Goal: Task Accomplishment & Management: Use online tool/utility

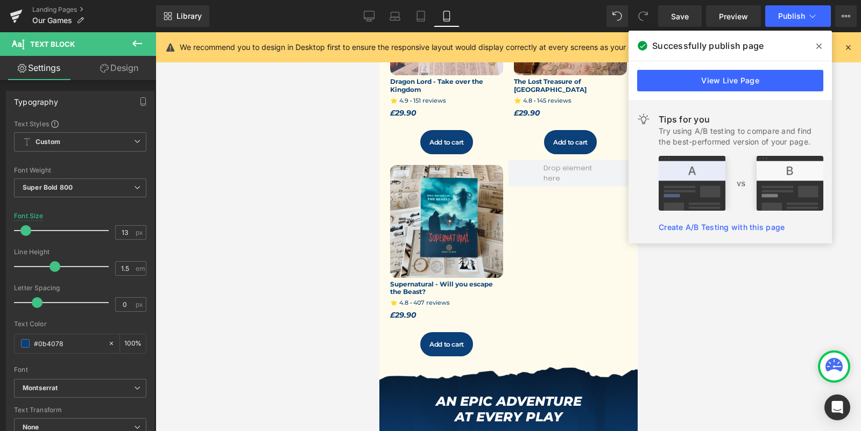
click at [819, 48] on icon at bounding box center [818, 46] width 5 height 9
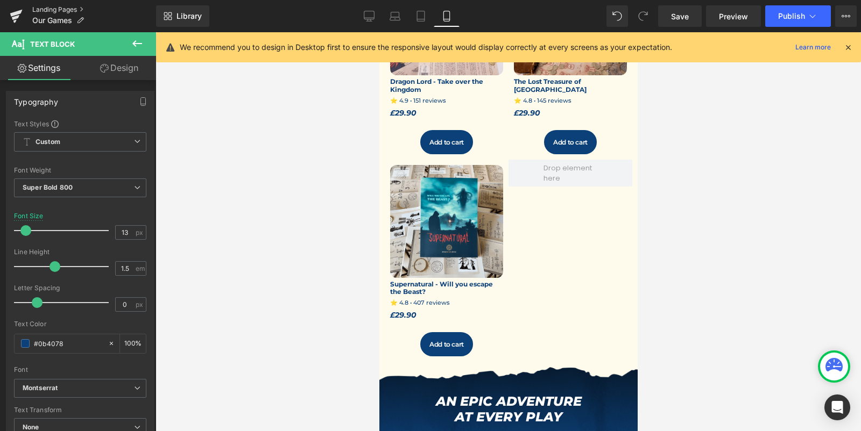
click at [36, 9] on link "Landing Pages" at bounding box center [94, 9] width 124 height 9
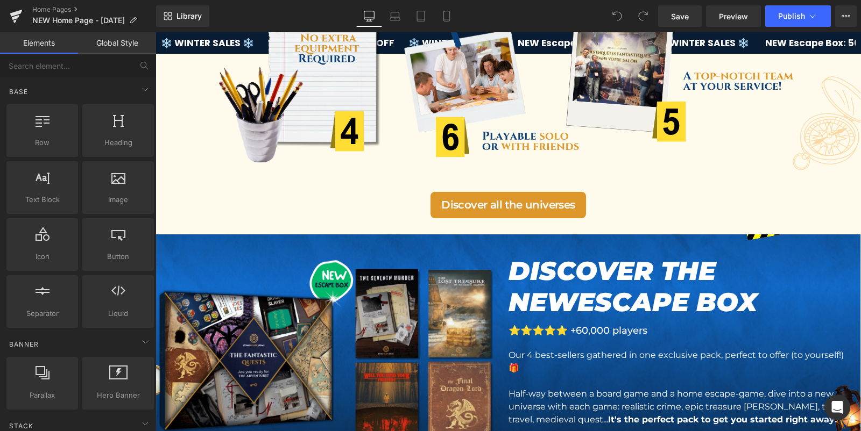
scroll to position [657, 0]
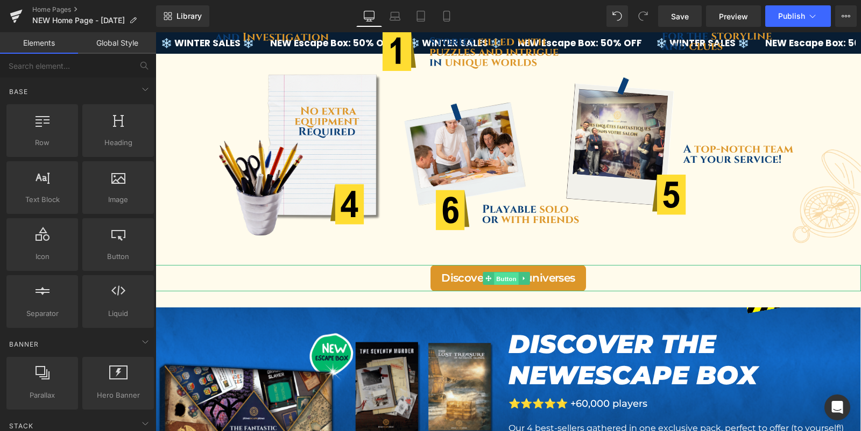
click at [501, 276] on span "Button" at bounding box center [506, 279] width 25 height 13
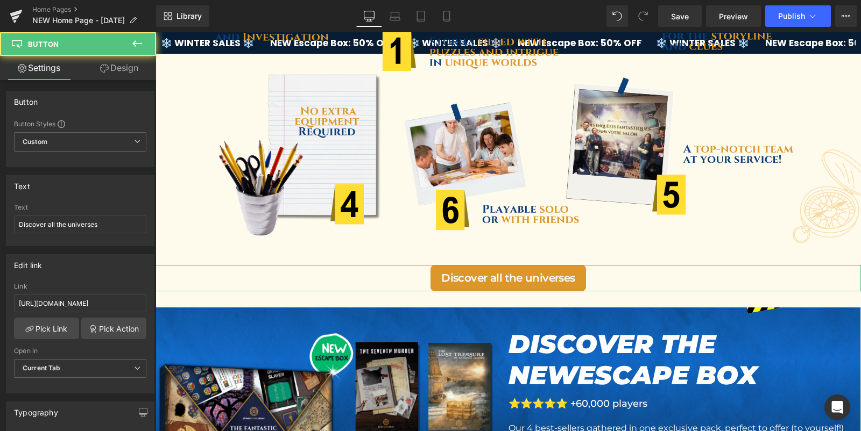
click at [118, 61] on link "Design" at bounding box center [119, 68] width 78 height 24
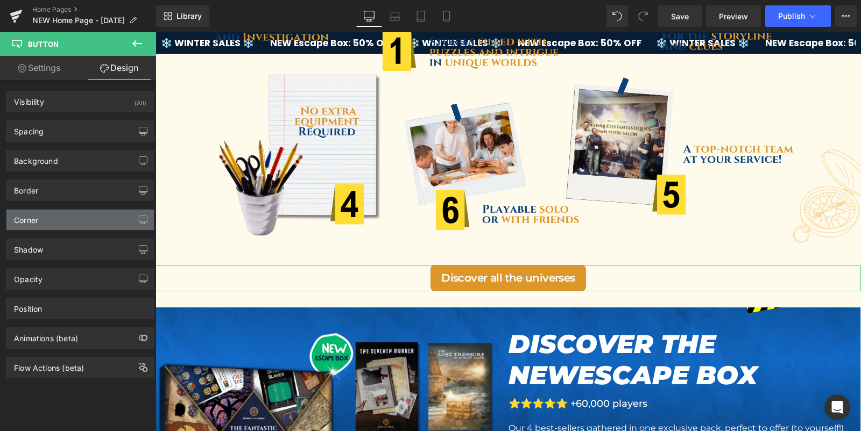
click at [73, 217] on div "Corner" at bounding box center [79, 220] width 147 height 20
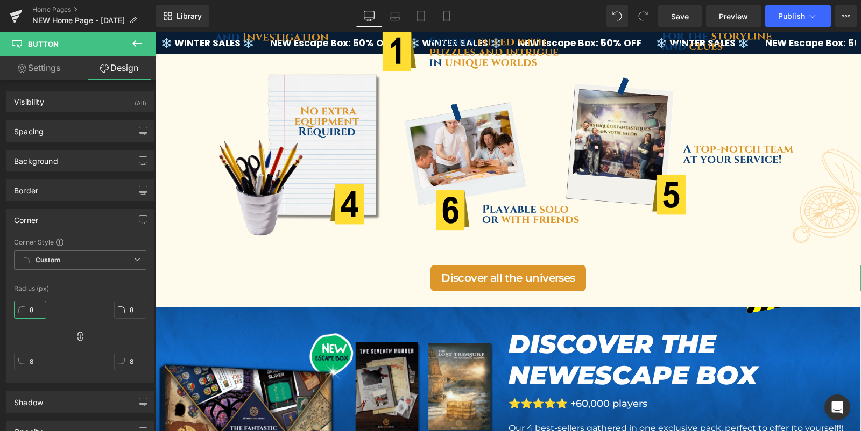
click at [40, 310] on input "8" at bounding box center [30, 310] width 32 height 18
type input "120"
click at [106, 278] on div at bounding box center [80, 278] width 132 height 7
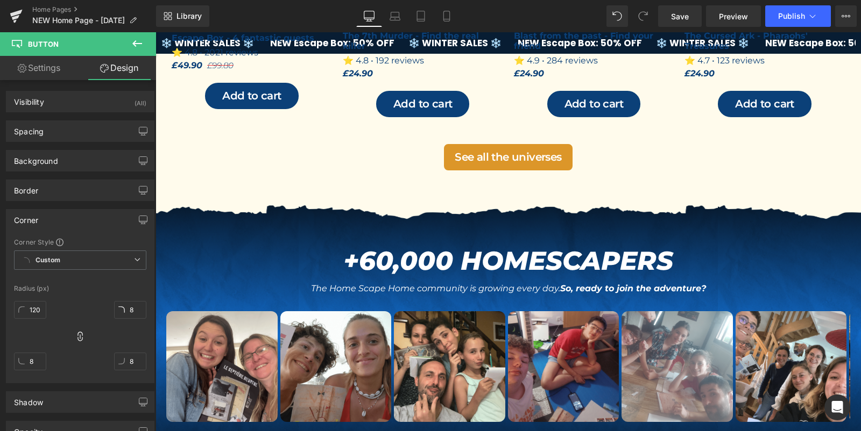
scroll to position [1749, 0]
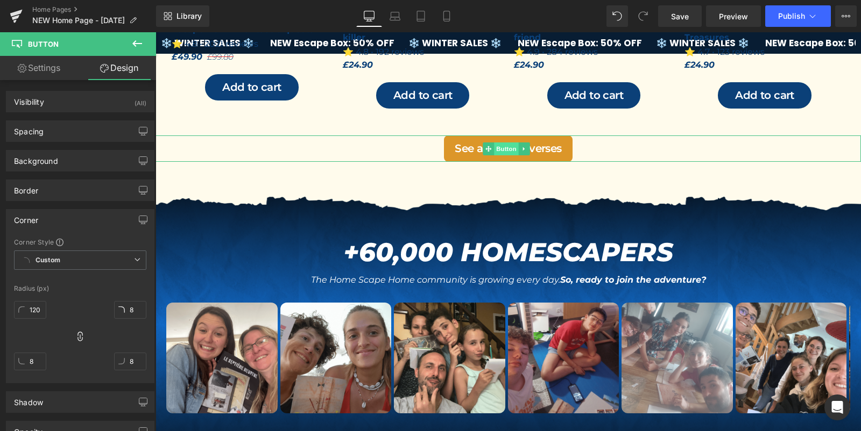
click at [511, 143] on span "Button" at bounding box center [506, 149] width 25 height 13
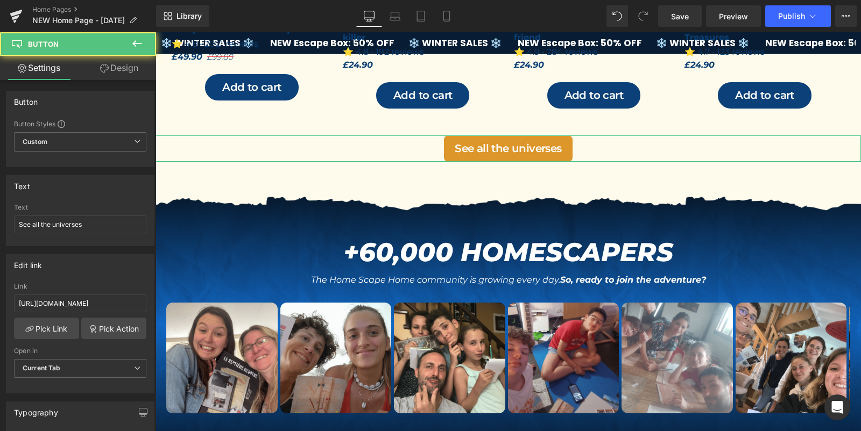
click at [118, 63] on link "Design" at bounding box center [119, 68] width 78 height 24
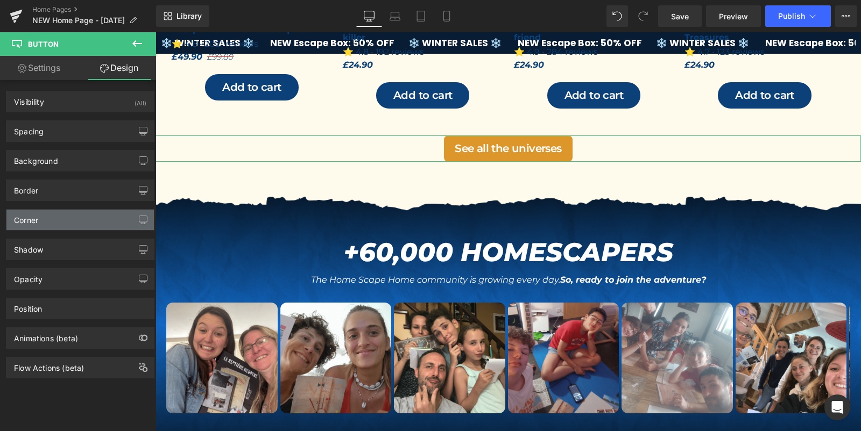
click at [72, 210] on div "Corner" at bounding box center [79, 220] width 147 height 20
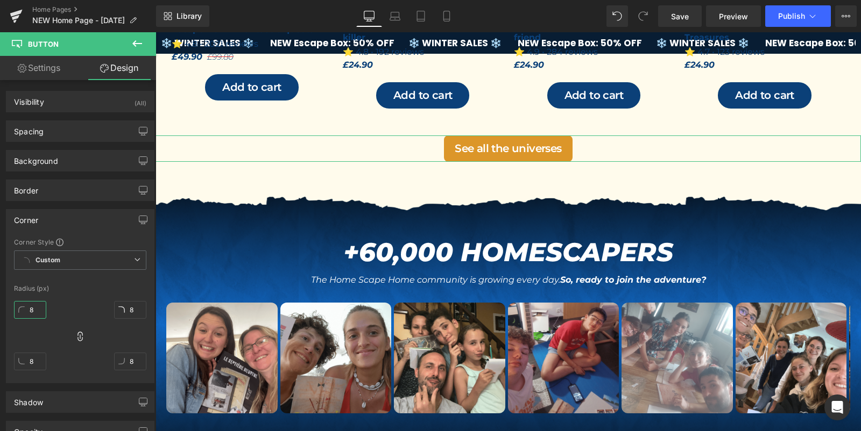
click at [34, 303] on input "8" at bounding box center [30, 310] width 32 height 18
type input "120"
click at [71, 299] on div "120 8 8 8" at bounding box center [80, 340] width 132 height 86
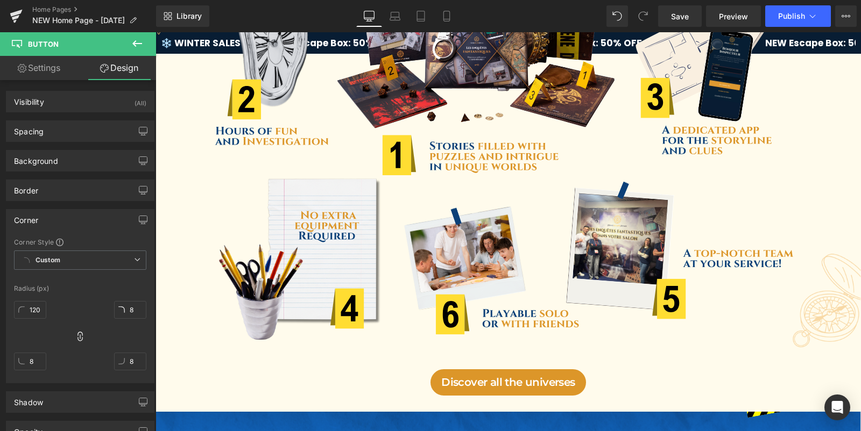
scroll to position [0, 0]
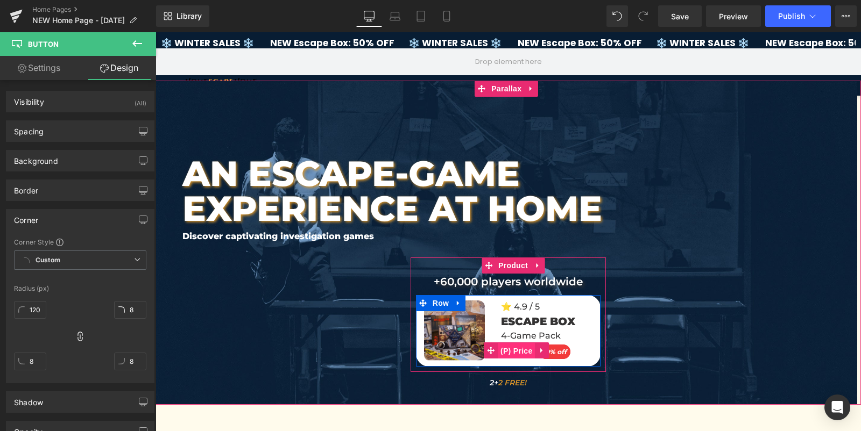
click at [507, 352] on span "(P) Price" at bounding box center [517, 351] width 38 height 16
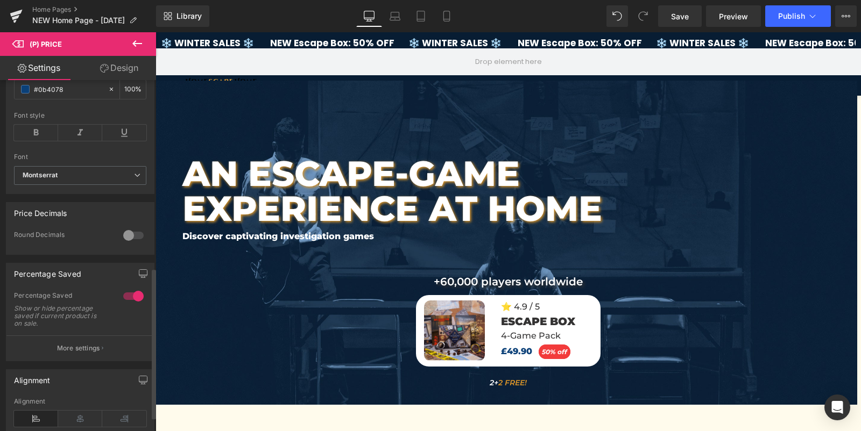
scroll to position [468, 0]
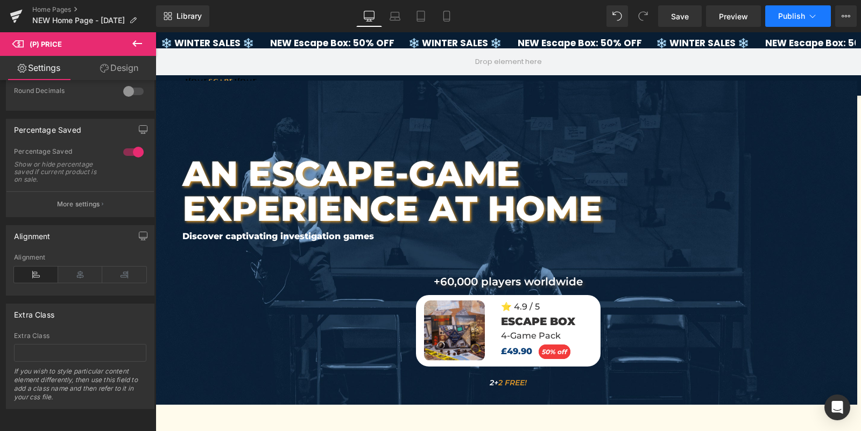
click at [800, 21] on button "Publish" at bounding box center [798, 16] width 66 height 22
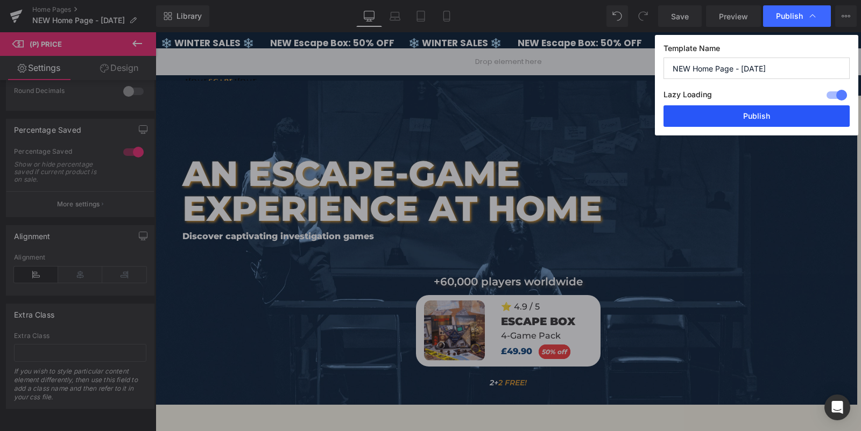
click at [745, 117] on button "Publish" at bounding box center [756, 116] width 186 height 22
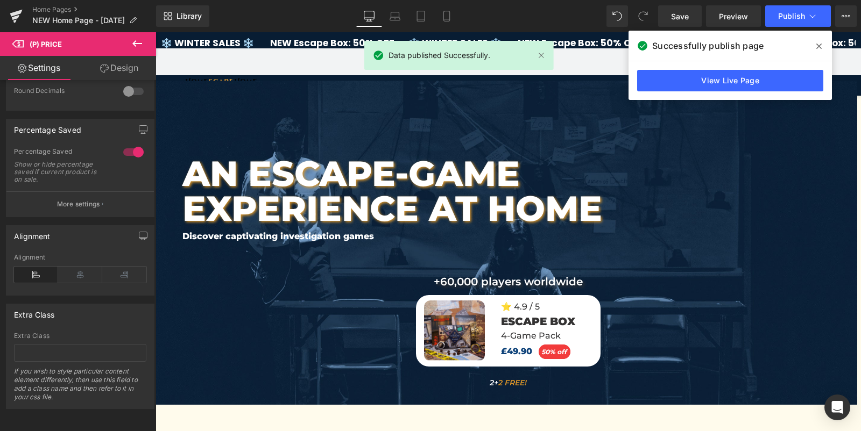
click at [818, 47] on icon at bounding box center [818, 46] width 5 height 5
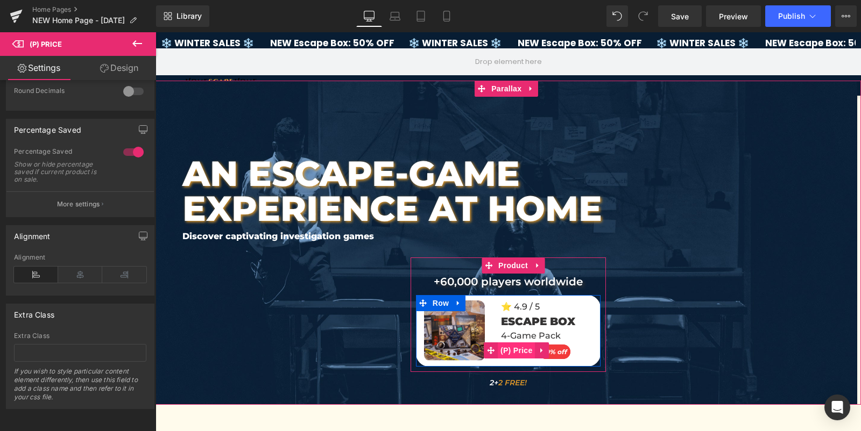
click at [508, 353] on span "(P) Price" at bounding box center [517, 351] width 38 height 16
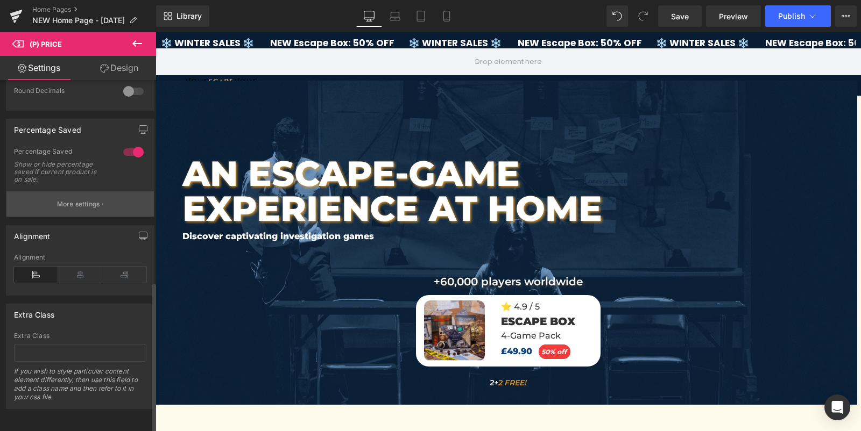
click at [79, 200] on p "More settings" at bounding box center [78, 205] width 43 height 10
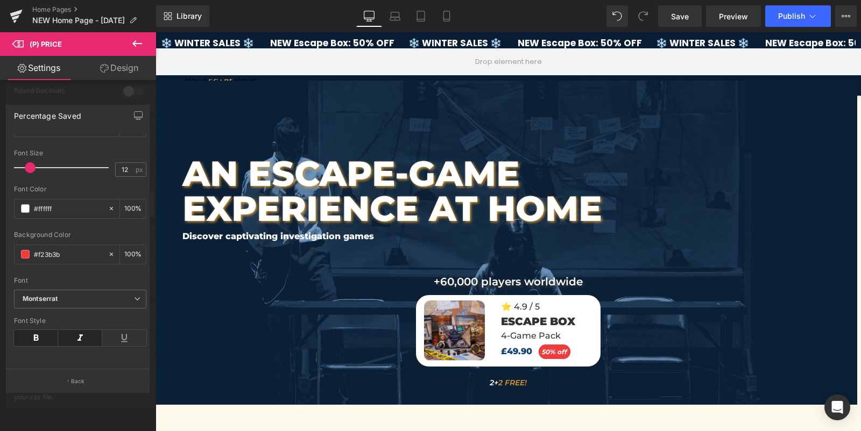
scroll to position [0, 0]
